Goal: Task Accomplishment & Management: Manage account settings

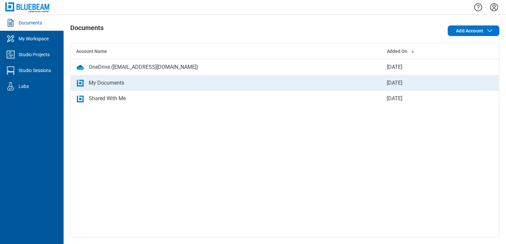
click at [99, 83] on div "My Documents" at bounding box center [106, 83] width 35 height 8
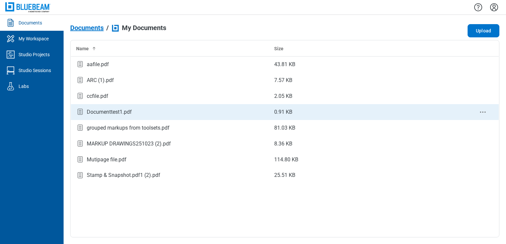
click at [100, 107] on td "Documenttest1.pdf" at bounding box center [170, 112] width 198 height 16
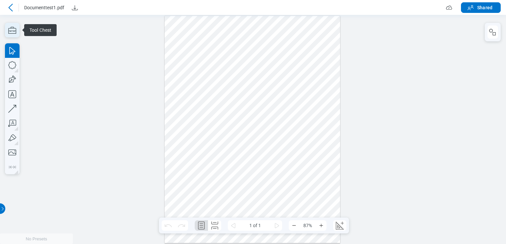
click at [13, 34] on icon "button" at bounding box center [12, 30] width 15 height 15
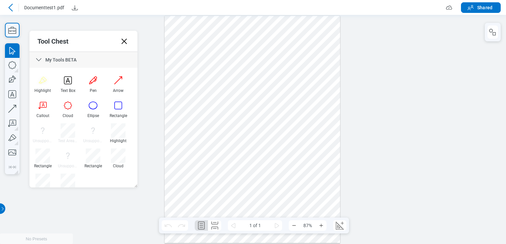
click at [12, 10] on icon at bounding box center [11, 8] width 8 height 8
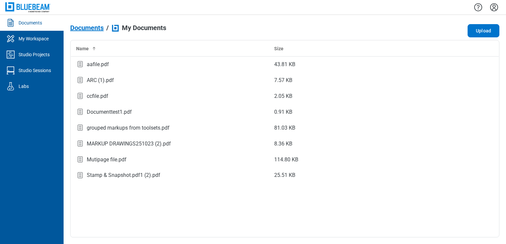
click at [491, 10] on icon "Settings" at bounding box center [494, 7] width 8 height 8
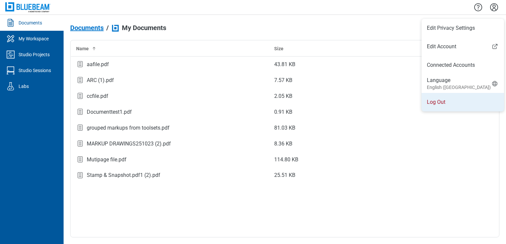
click at [443, 96] on li "Log Out" at bounding box center [462, 102] width 82 height 19
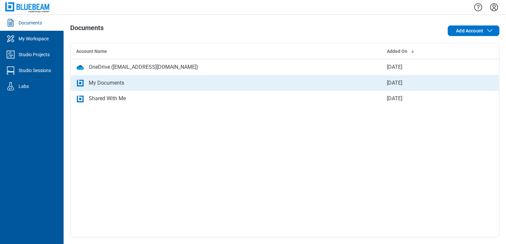
click at [103, 81] on div "My Documents" at bounding box center [106, 83] width 35 height 8
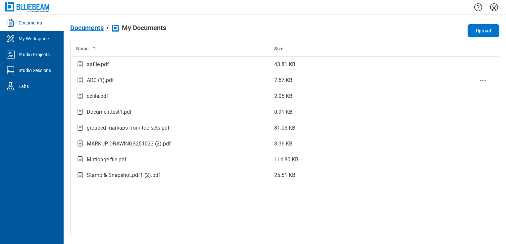
click at [103, 81] on div "ARC (1).pdf" at bounding box center [100, 80] width 27 height 8
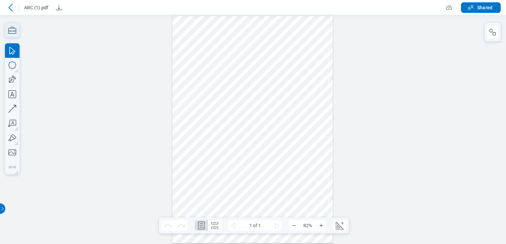
click at [13, 28] on icon "button" at bounding box center [12, 30] width 15 height 15
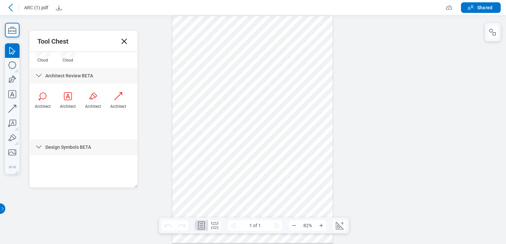
scroll to position [154, 0]
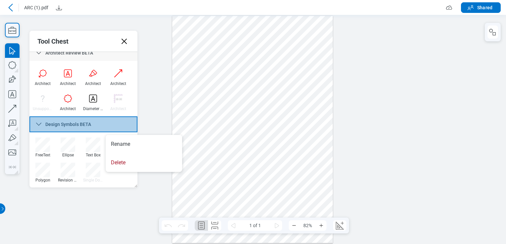
drag, startPoint x: 118, startPoint y: 161, endPoint x: 114, endPoint y: 154, distance: 7.9
click at [118, 162] on li "Delete" at bounding box center [144, 163] width 76 height 19
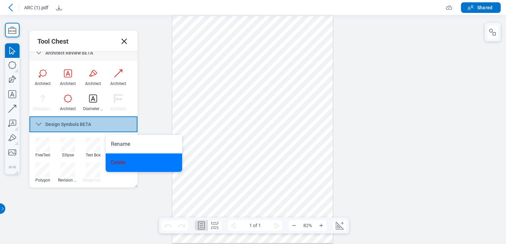
scroll to position [82, 0]
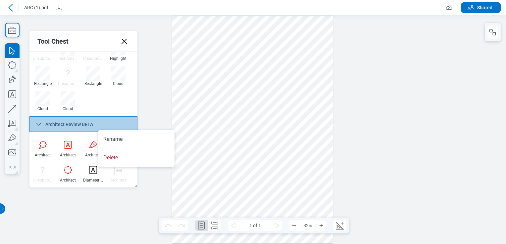
click at [113, 164] on li "Delete" at bounding box center [136, 158] width 76 height 19
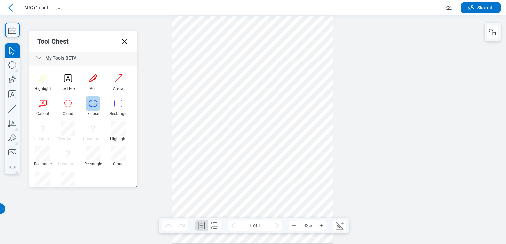
scroll to position [0, 0]
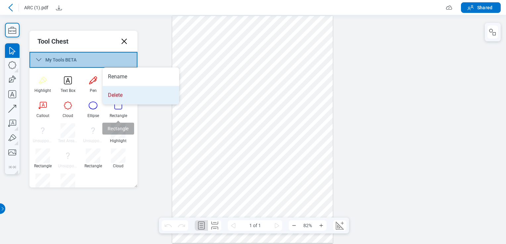
click at [117, 92] on li "Delete" at bounding box center [141, 95] width 76 height 19
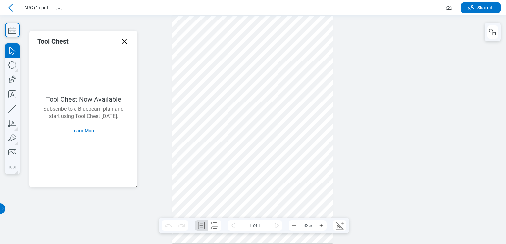
click at [91, 129] on button "Learn More" at bounding box center [83, 130] width 41 height 11
